Goal: Check status: Check status

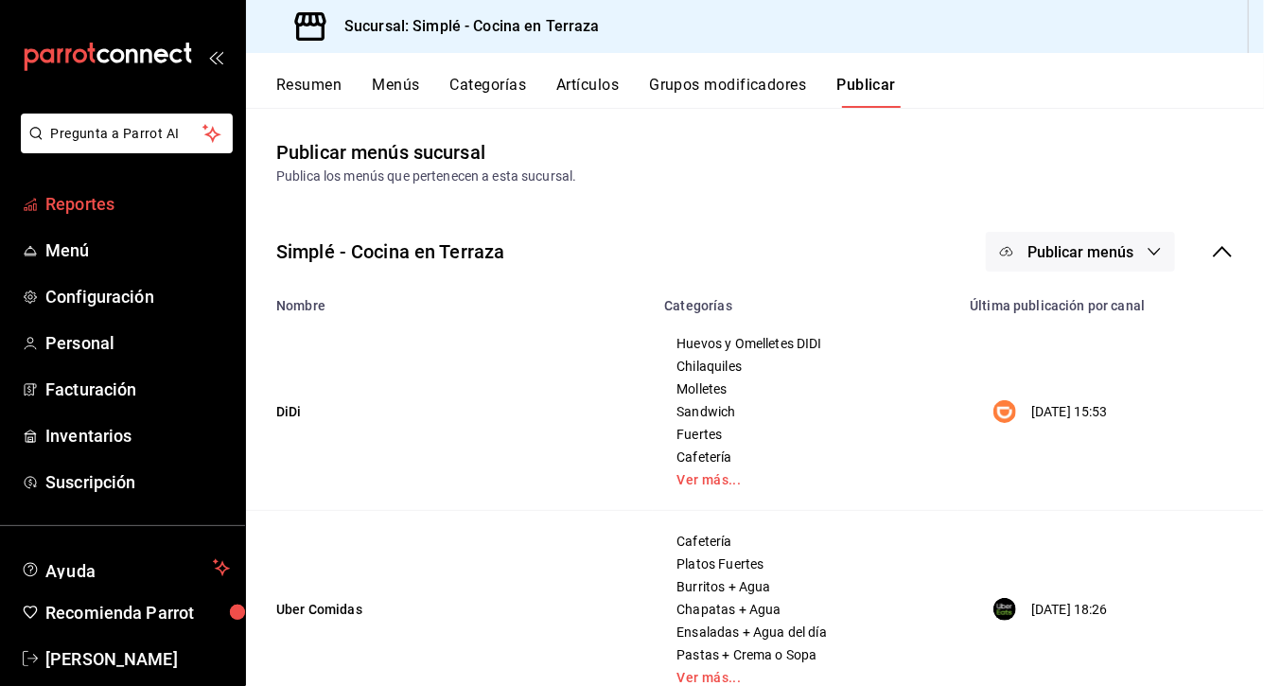
click at [115, 202] on span "Reportes" at bounding box center [137, 204] width 184 height 26
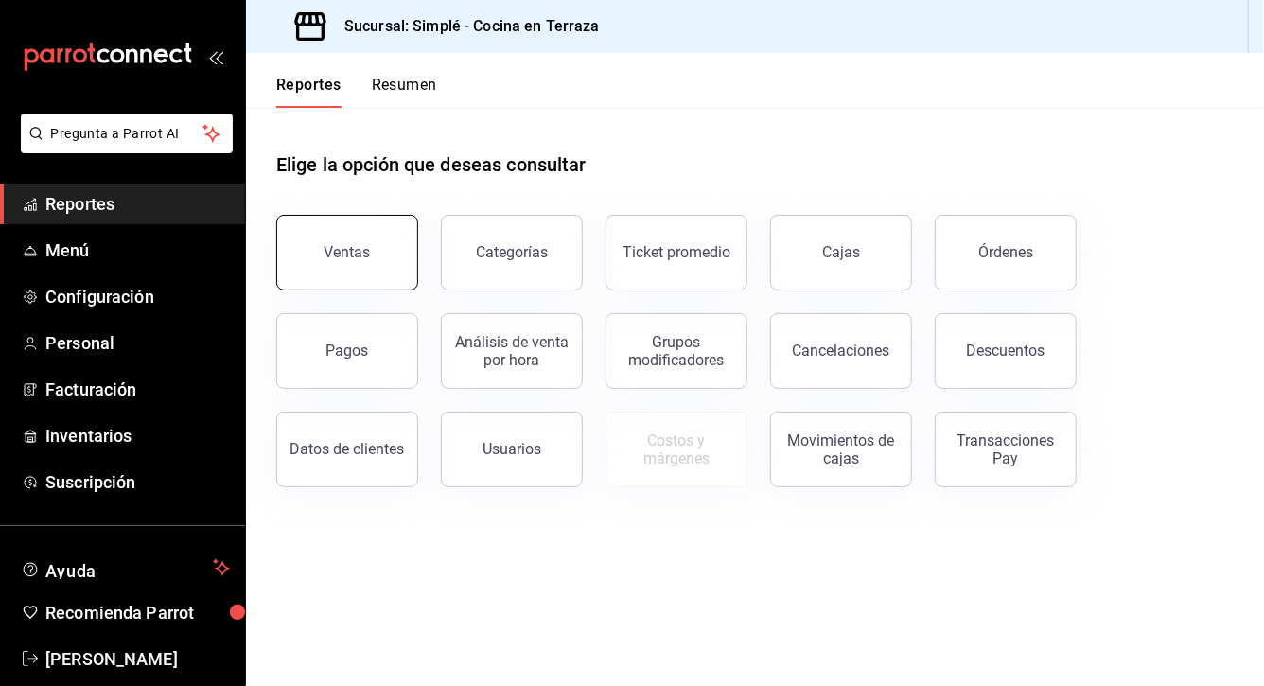
click at [357, 250] on div "Ventas" at bounding box center [348, 252] width 46 height 18
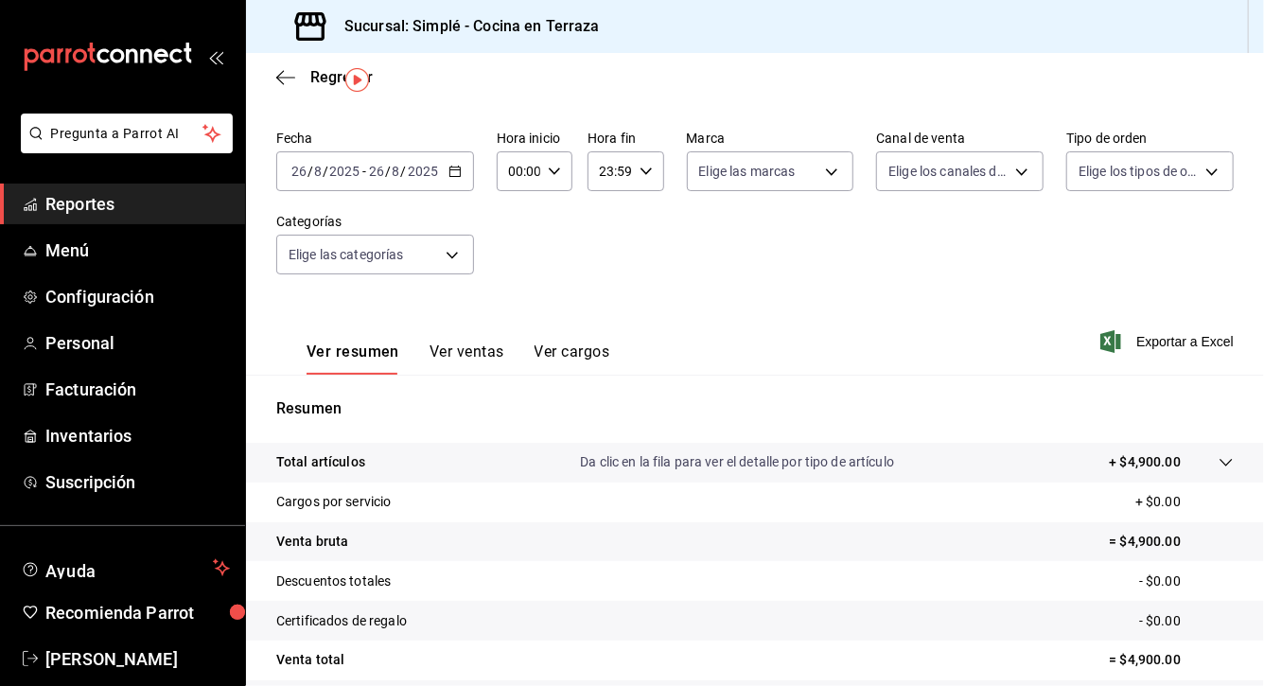
scroll to position [67, 0]
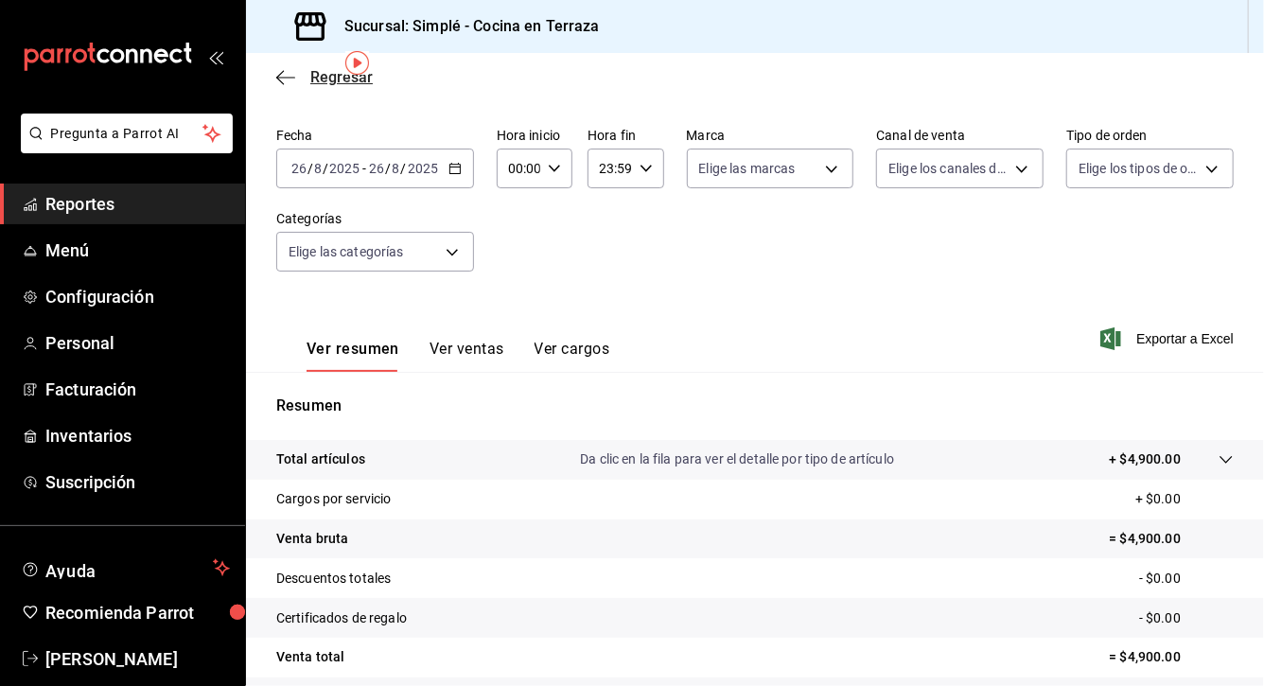
click at [281, 72] on icon "button" at bounding box center [280, 77] width 8 height 14
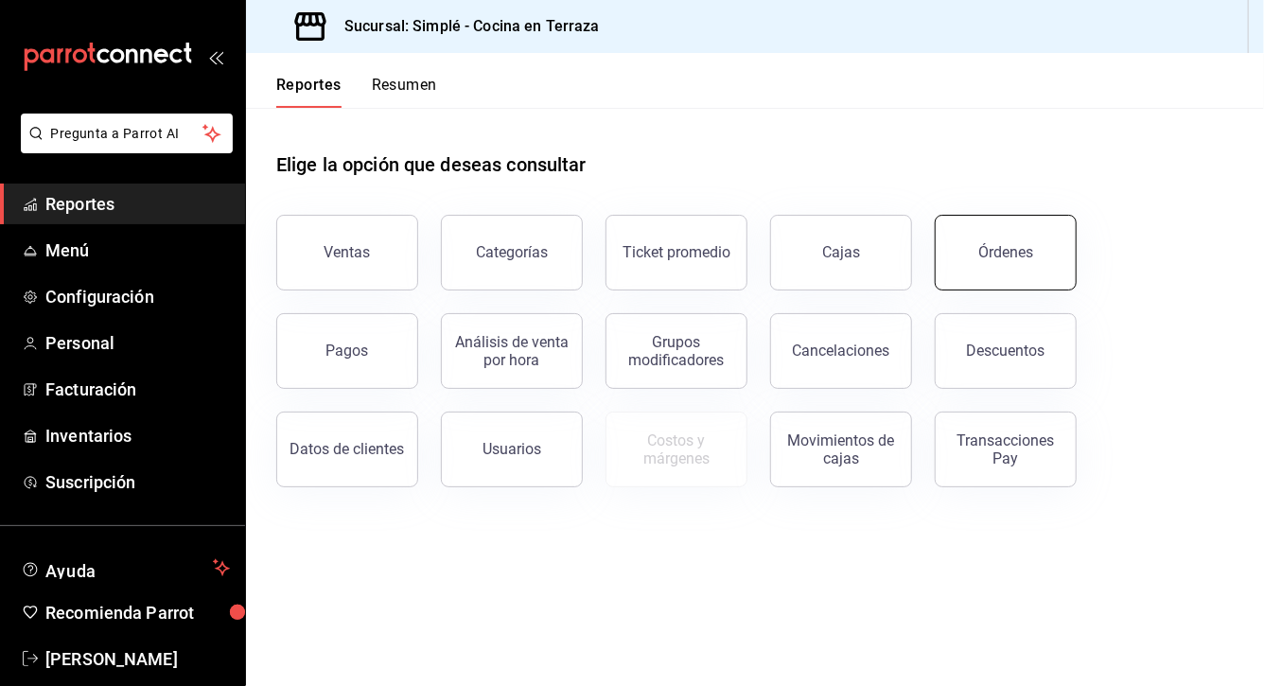
click at [1011, 262] on button "Órdenes" at bounding box center [1006, 253] width 142 height 76
